Goal: Navigation & Orientation: Find specific page/section

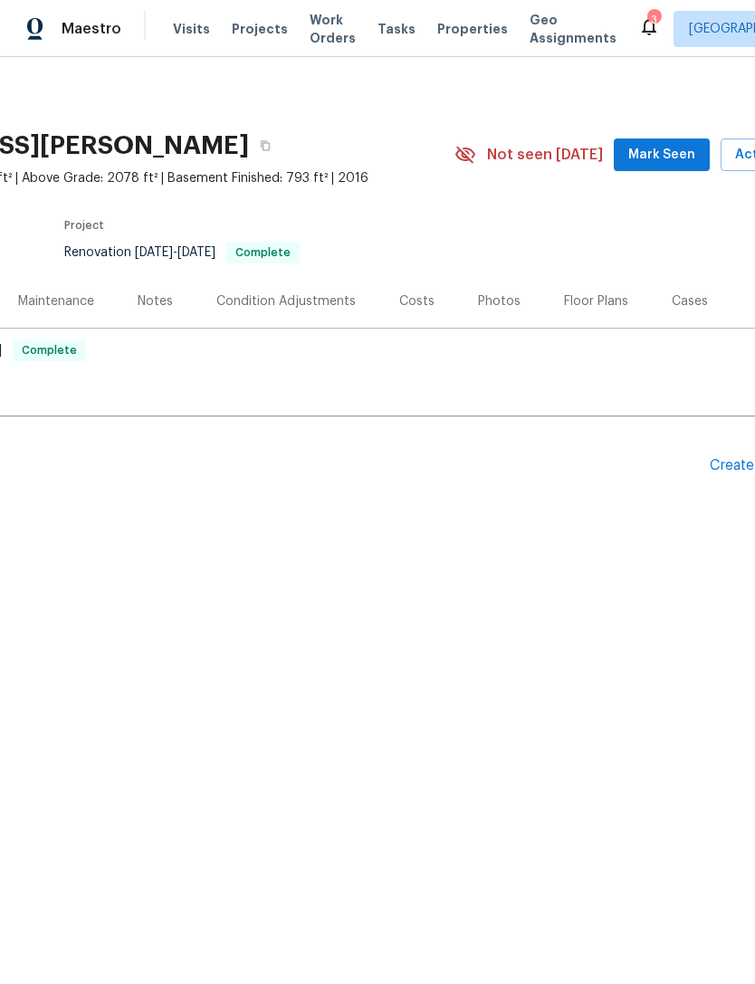
scroll to position [0, 204]
click at [502, 282] on div "Photos" at bounding box center [496, 300] width 86 height 53
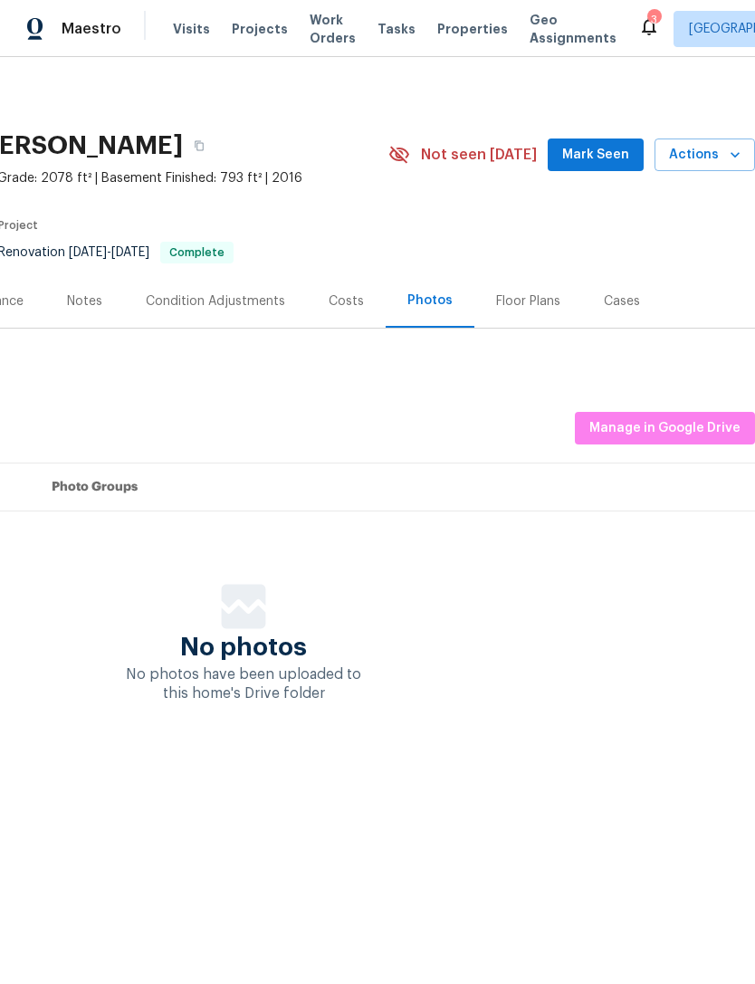
scroll to position [0, 268]
click at [670, 420] on span "Manage in Google Drive" at bounding box center [664, 428] width 151 height 23
click at [247, 24] on span "Projects" at bounding box center [260, 29] width 56 height 18
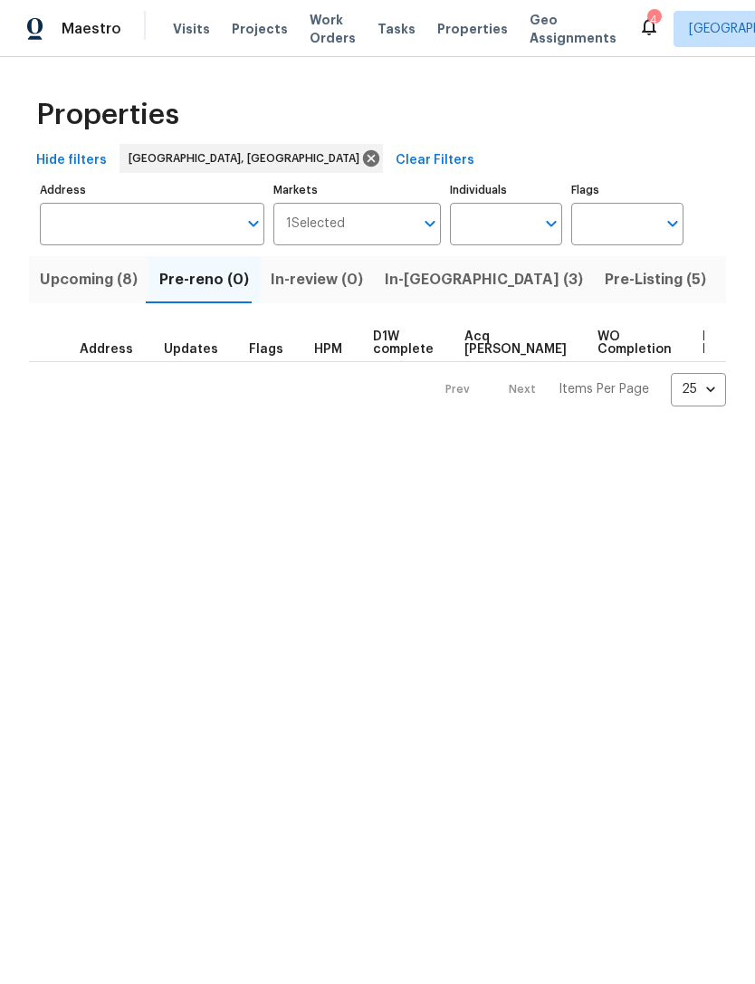
click at [604, 288] on span "Pre-Listing (5)" at bounding box center [654, 279] width 101 height 25
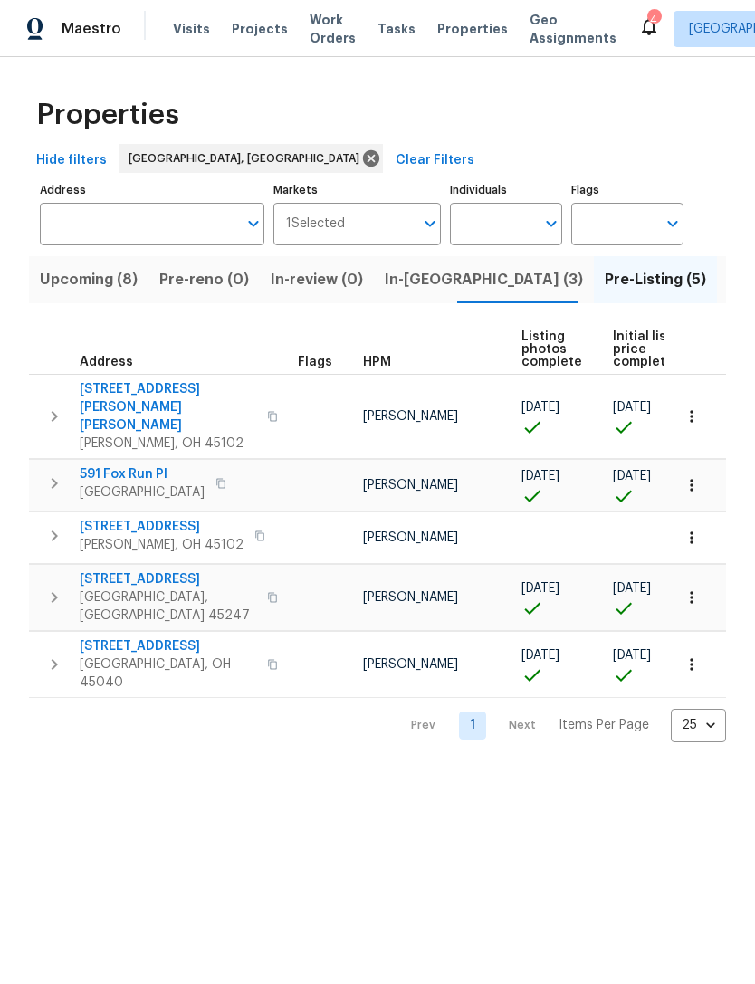
click at [727, 278] on span "Listed (15)" at bounding box center [764, 279] width 74 height 25
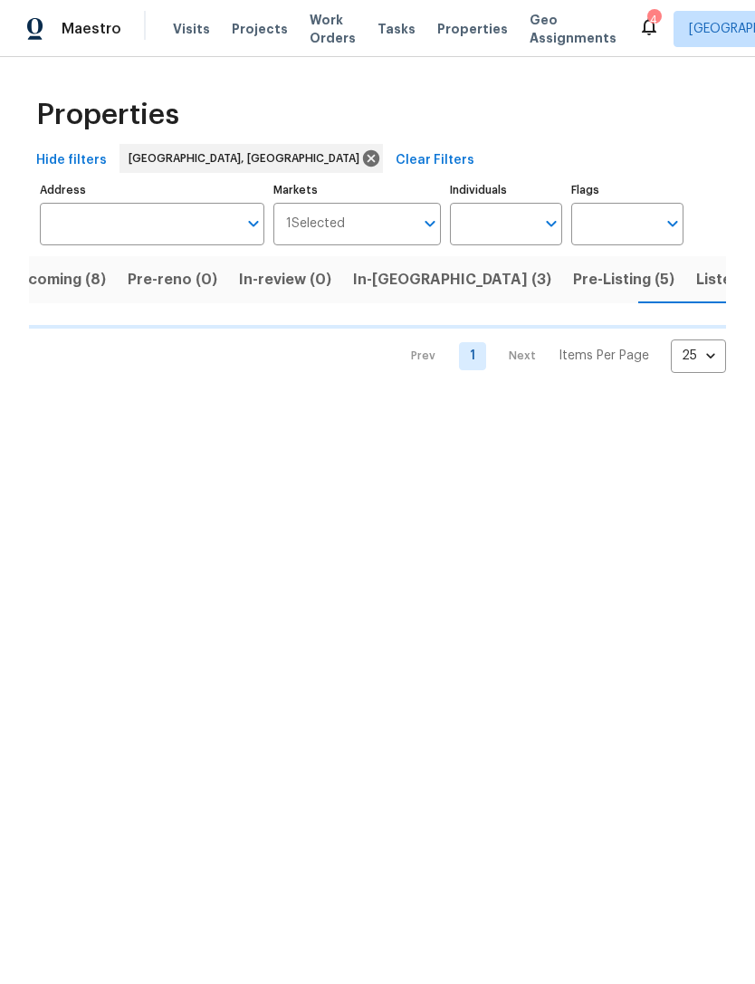
scroll to position [0, 33]
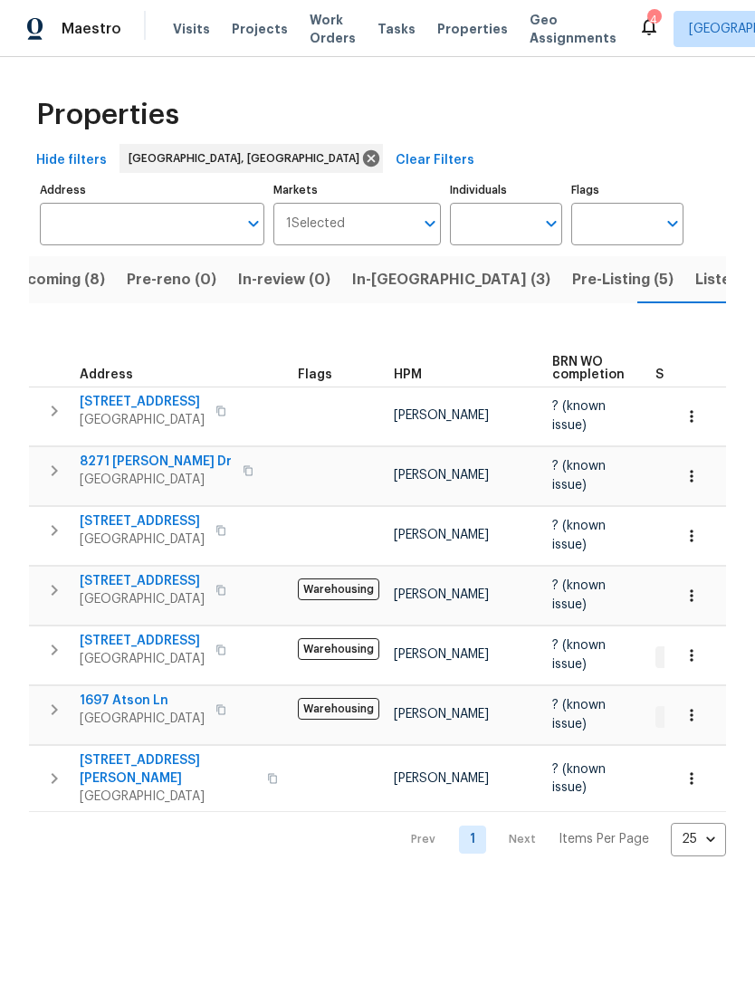
click at [695, 281] on span "Listed (15)" at bounding box center [732, 279] width 74 height 25
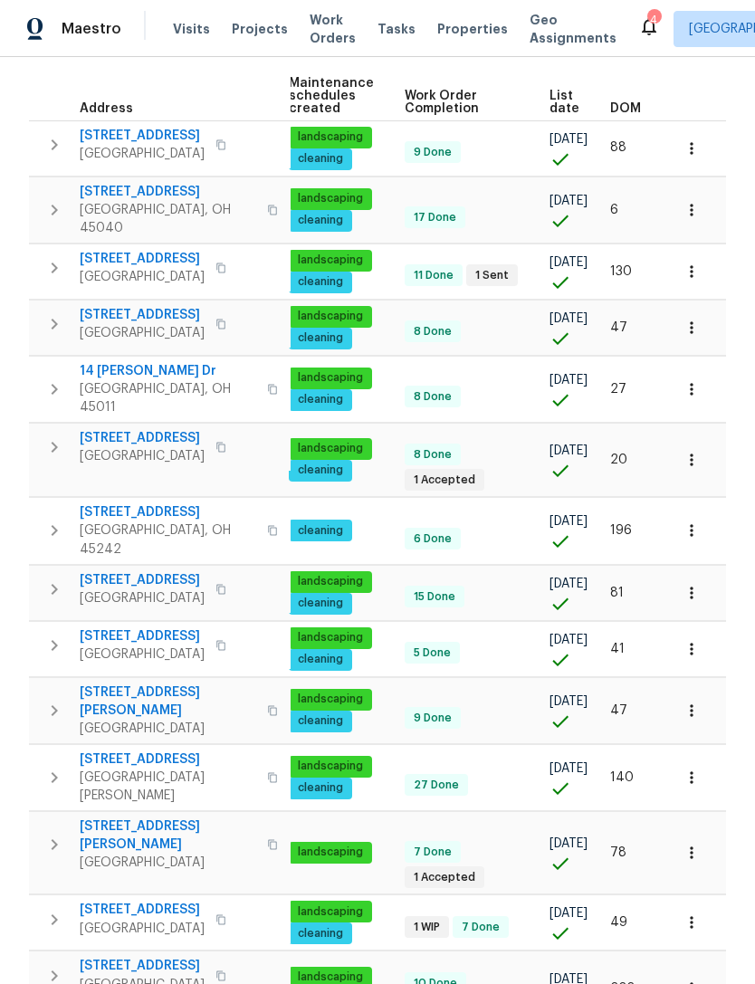
scroll to position [0, 264]
click at [645, 112] on div "DOM" at bounding box center [633, 108] width 47 height 13
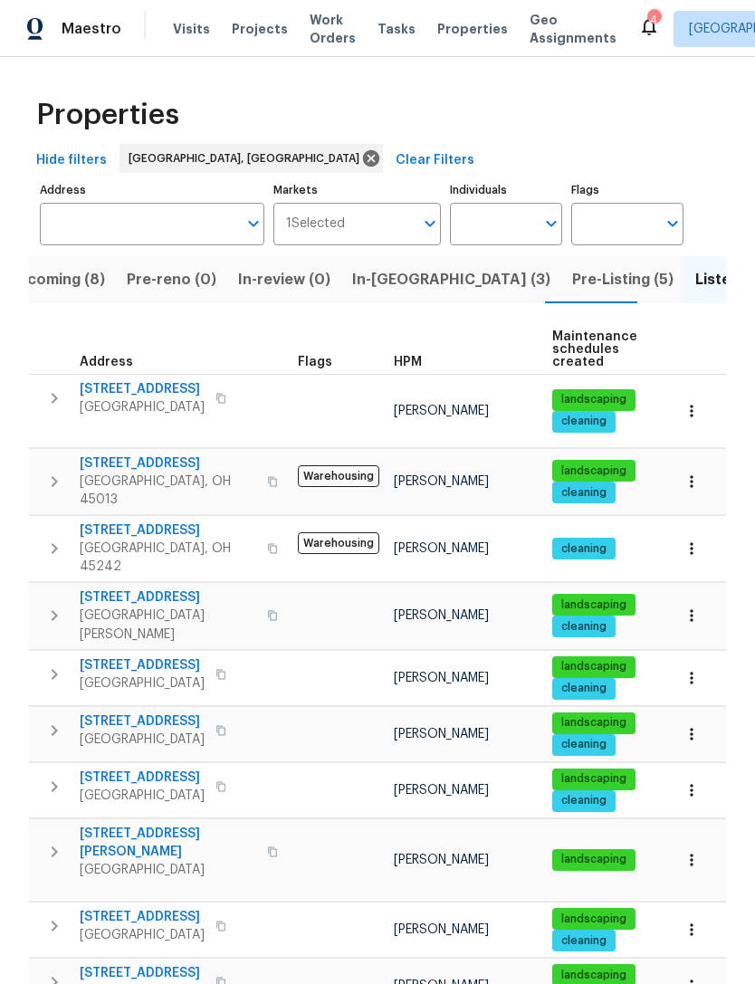
click at [647, 21] on div "4" at bounding box center [653, 20] width 13 height 18
click at [641, 30] on icon at bounding box center [648, 27] width 14 height 18
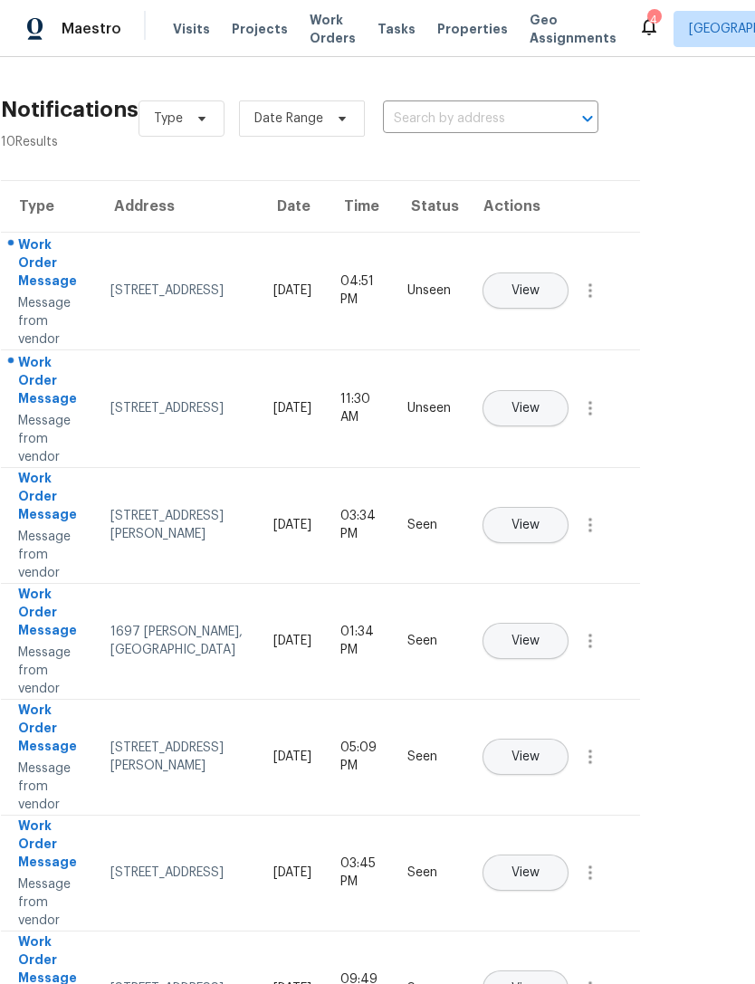
scroll to position [0, 60]
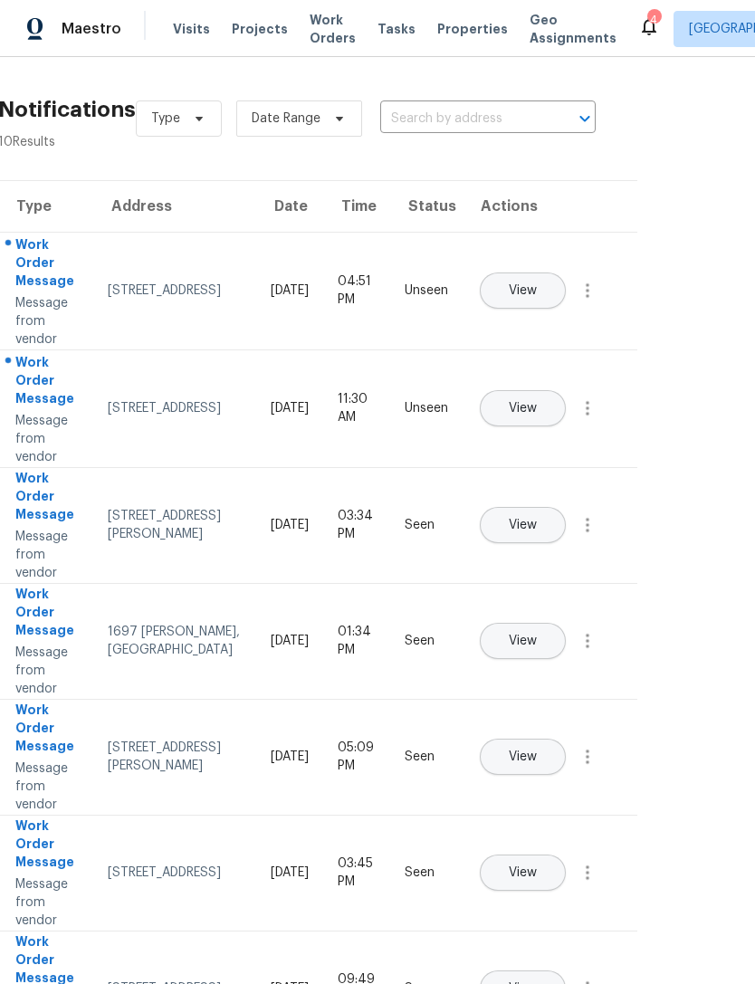
click at [252, 26] on span "Projects" at bounding box center [260, 29] width 56 height 18
